Goal: Task Accomplishment & Management: Use online tool/utility

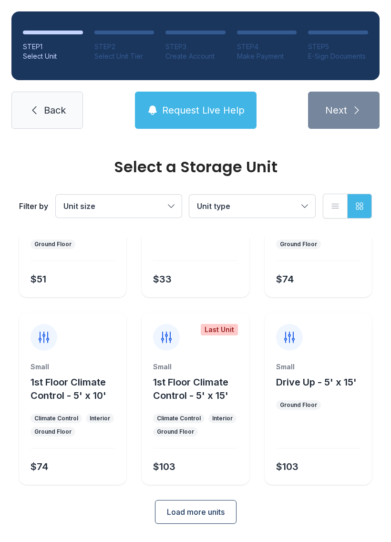
scroll to position [113, 0]
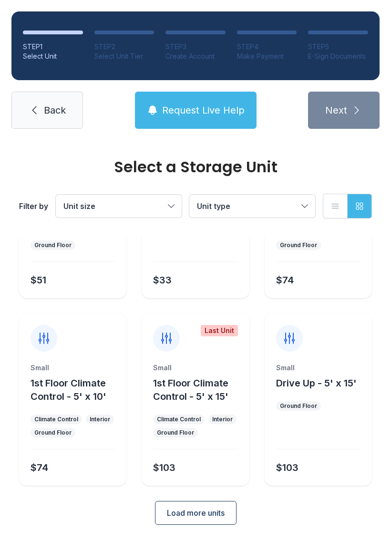
click at [67, 106] on link "Back" at bounding box center [47, 110] width 72 height 37
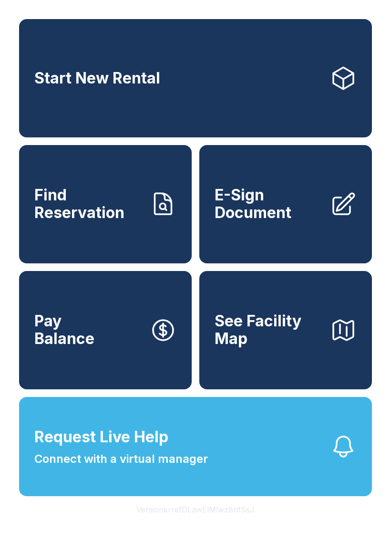
click at [299, 216] on span "E-Sign Document" at bounding box center [269, 203] width 108 height 35
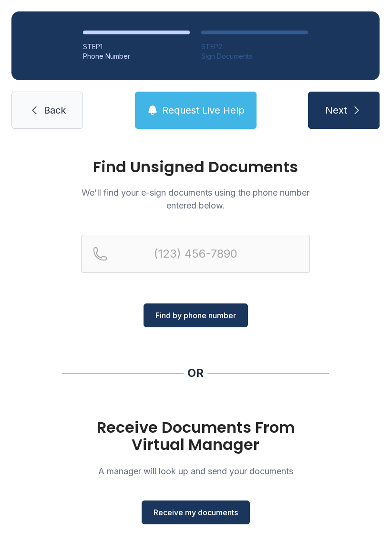
click at [36, 95] on link "Back" at bounding box center [47, 110] width 72 height 37
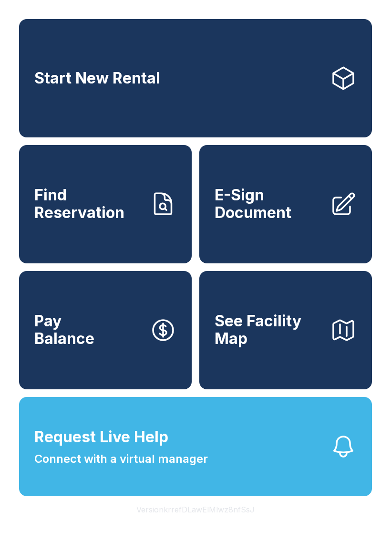
click at [263, 221] on span "E-Sign Document" at bounding box center [269, 203] width 108 height 35
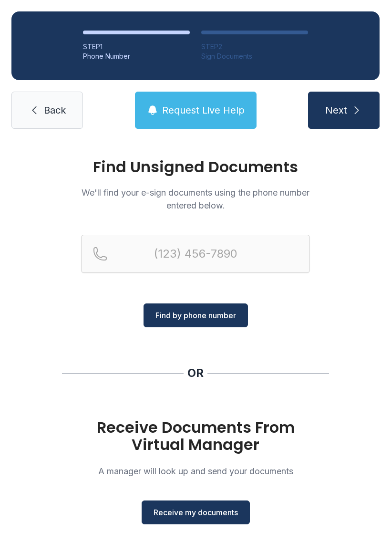
click at [193, 516] on span "Receive my documents" at bounding box center [196, 511] width 84 height 11
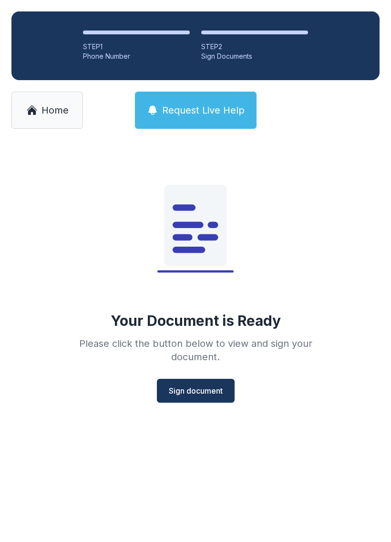
click at [195, 393] on span "Sign document" at bounding box center [196, 390] width 54 height 11
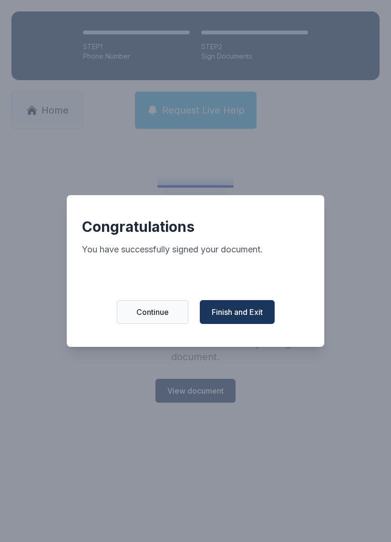
click at [237, 315] on span "Finish and Exit" at bounding box center [237, 311] width 51 height 11
